Goal: Task Accomplishment & Management: Manage account settings

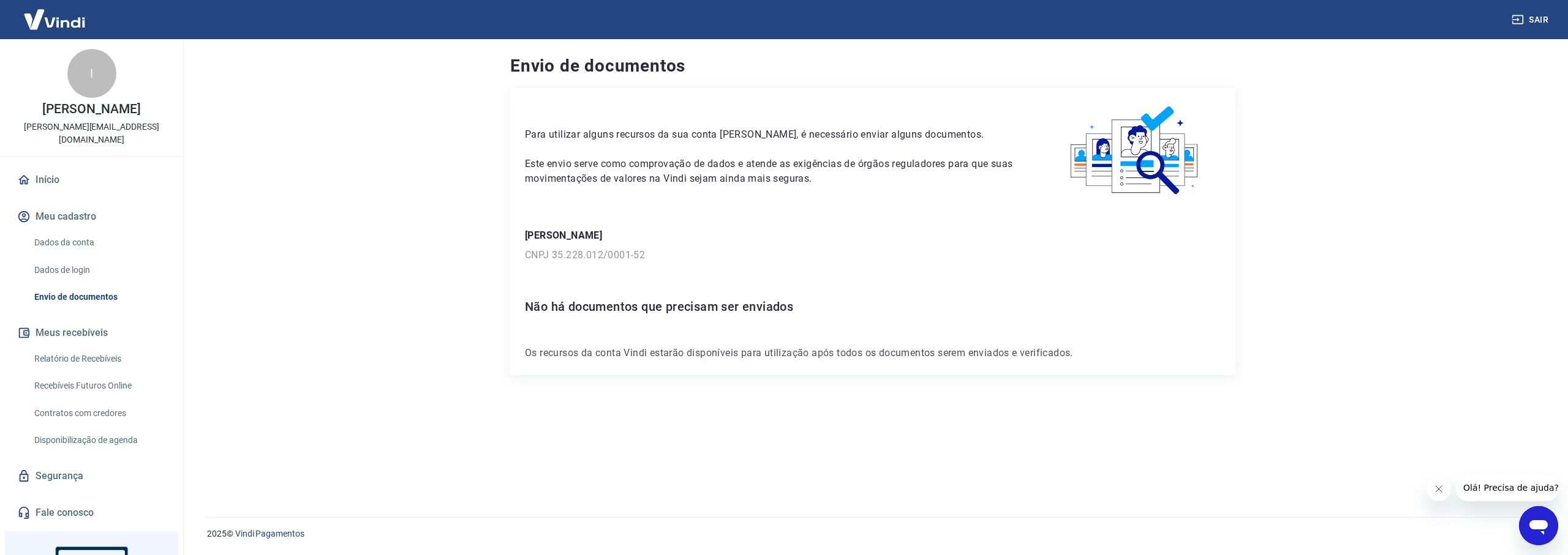
click at [49, 23] on img at bounding box center [54, 19] width 80 height 37
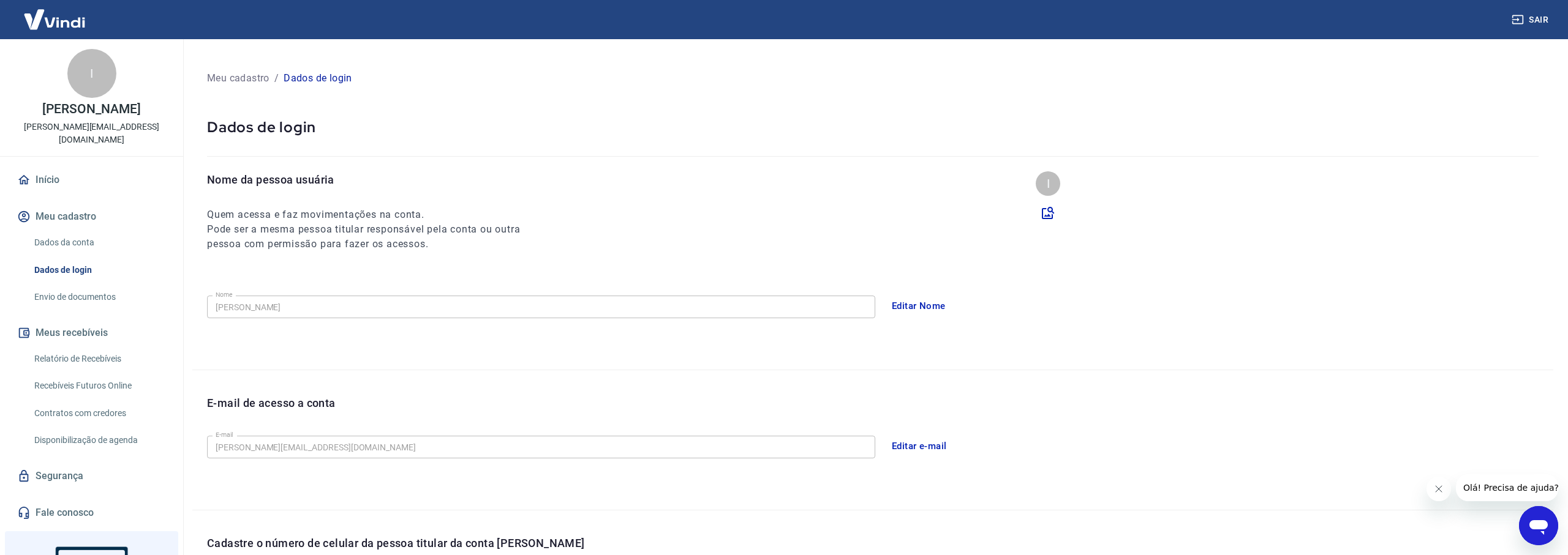
scroll to position [214, 0]
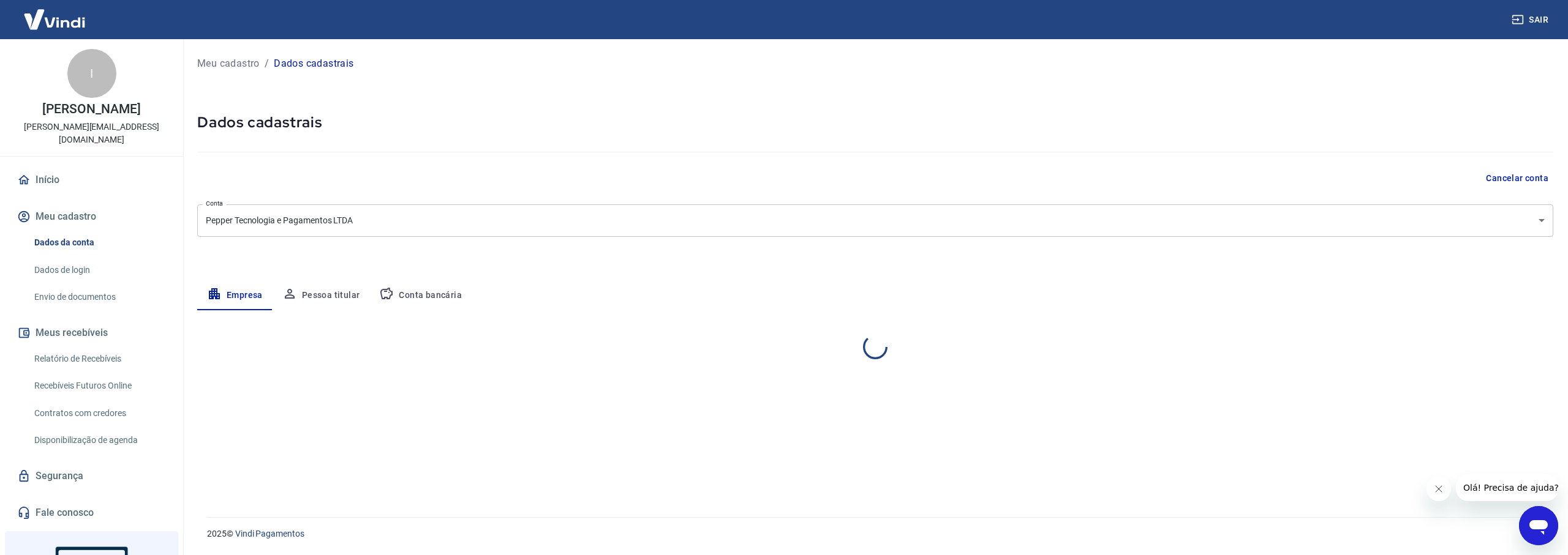
select select "SP"
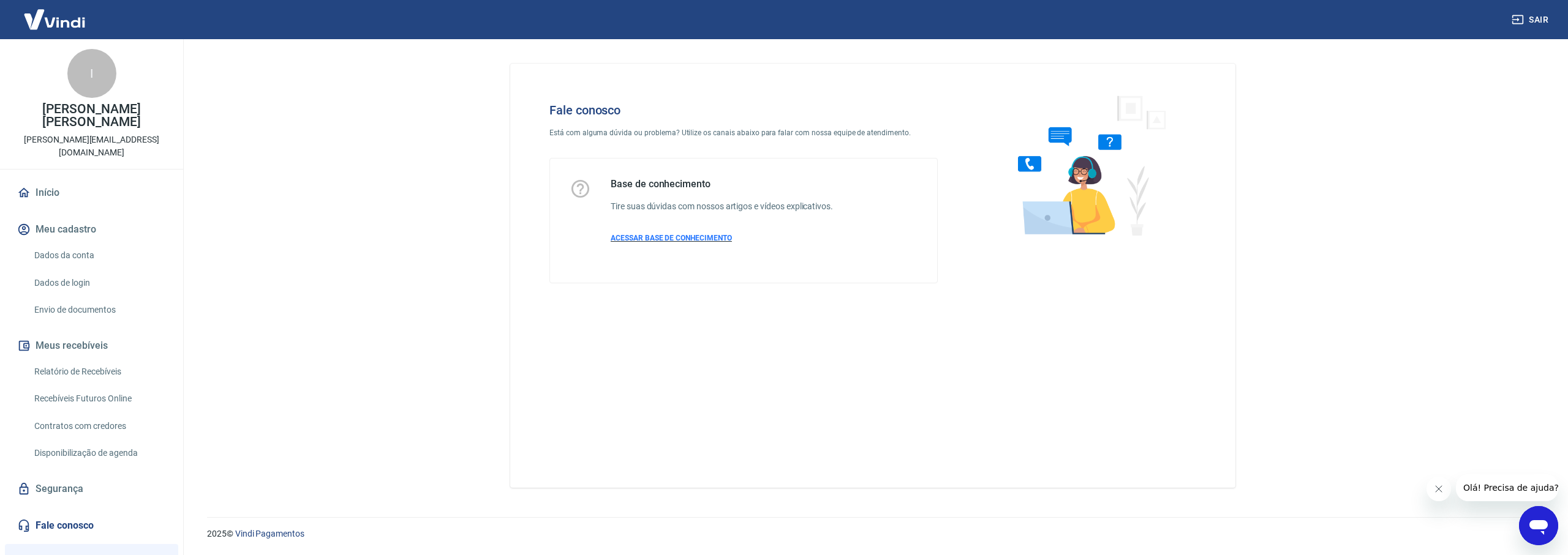
click at [652, 235] on span "ACESSAR BASE DE CONHECIMENTO" at bounding box center [671, 238] width 122 height 9
